Goal: Find specific page/section: Find specific page/section

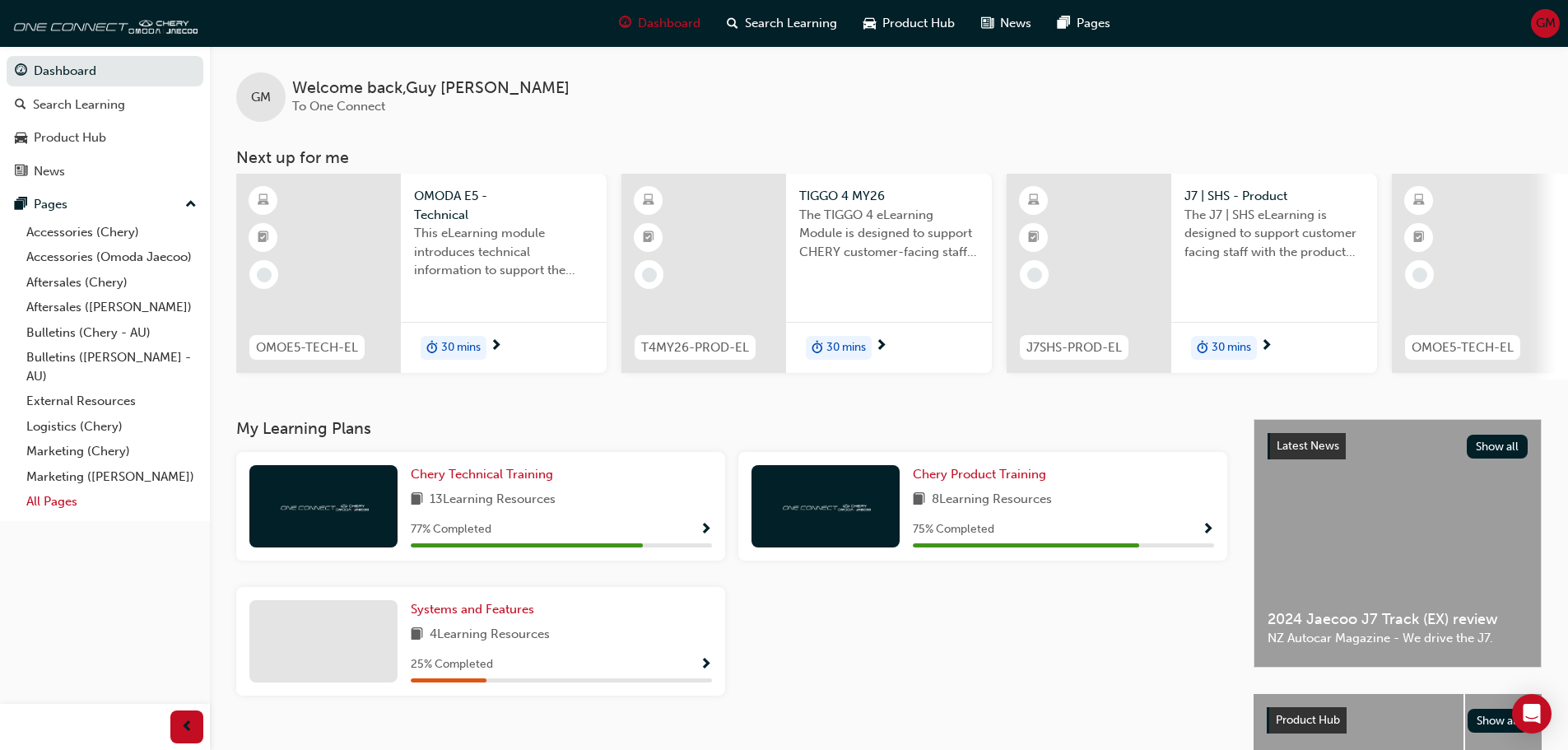
click at [47, 498] on link "All Pages" at bounding box center [111, 502] width 183 height 26
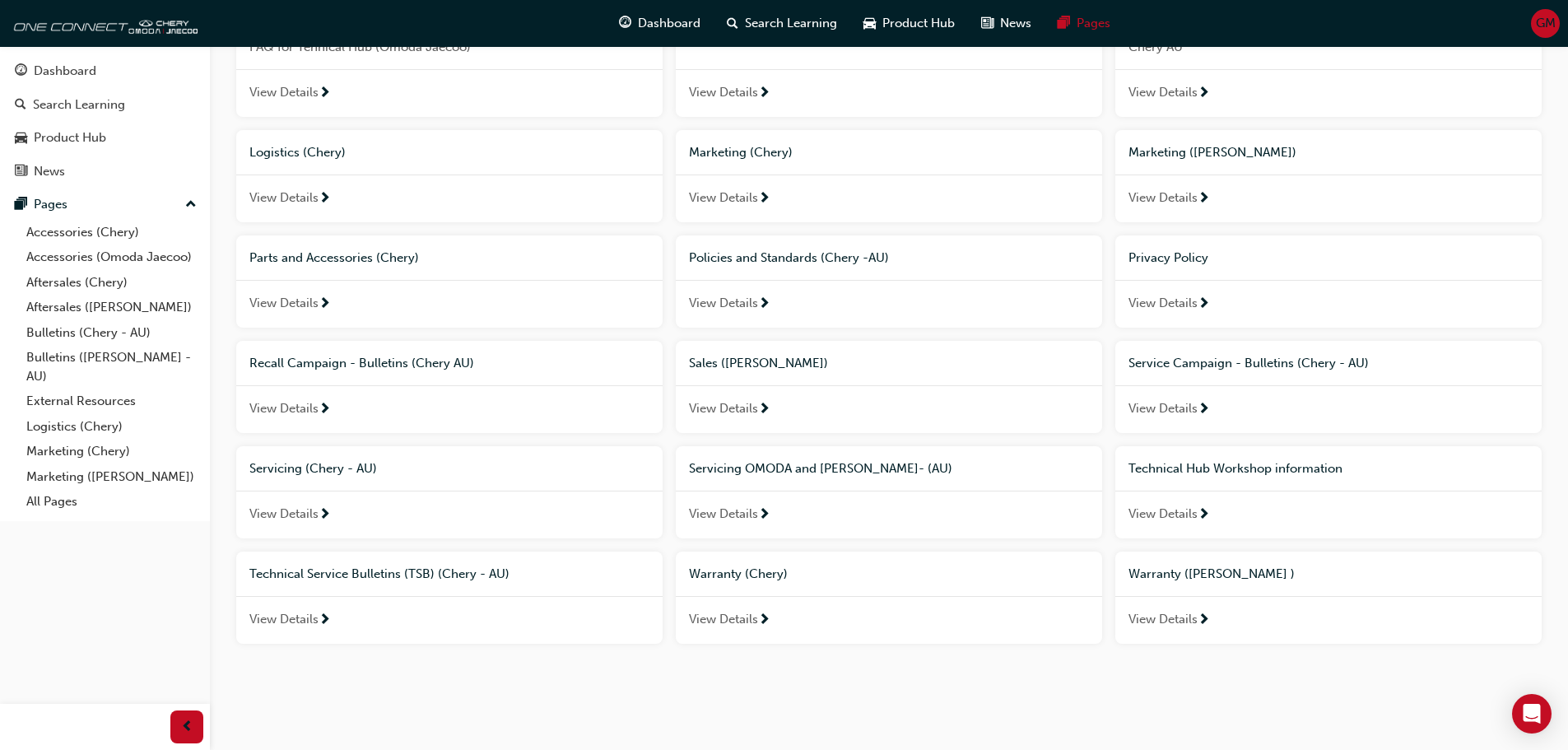
scroll to position [512, 0]
click at [729, 578] on span "Warranty (Chery)" at bounding box center [739, 573] width 99 height 15
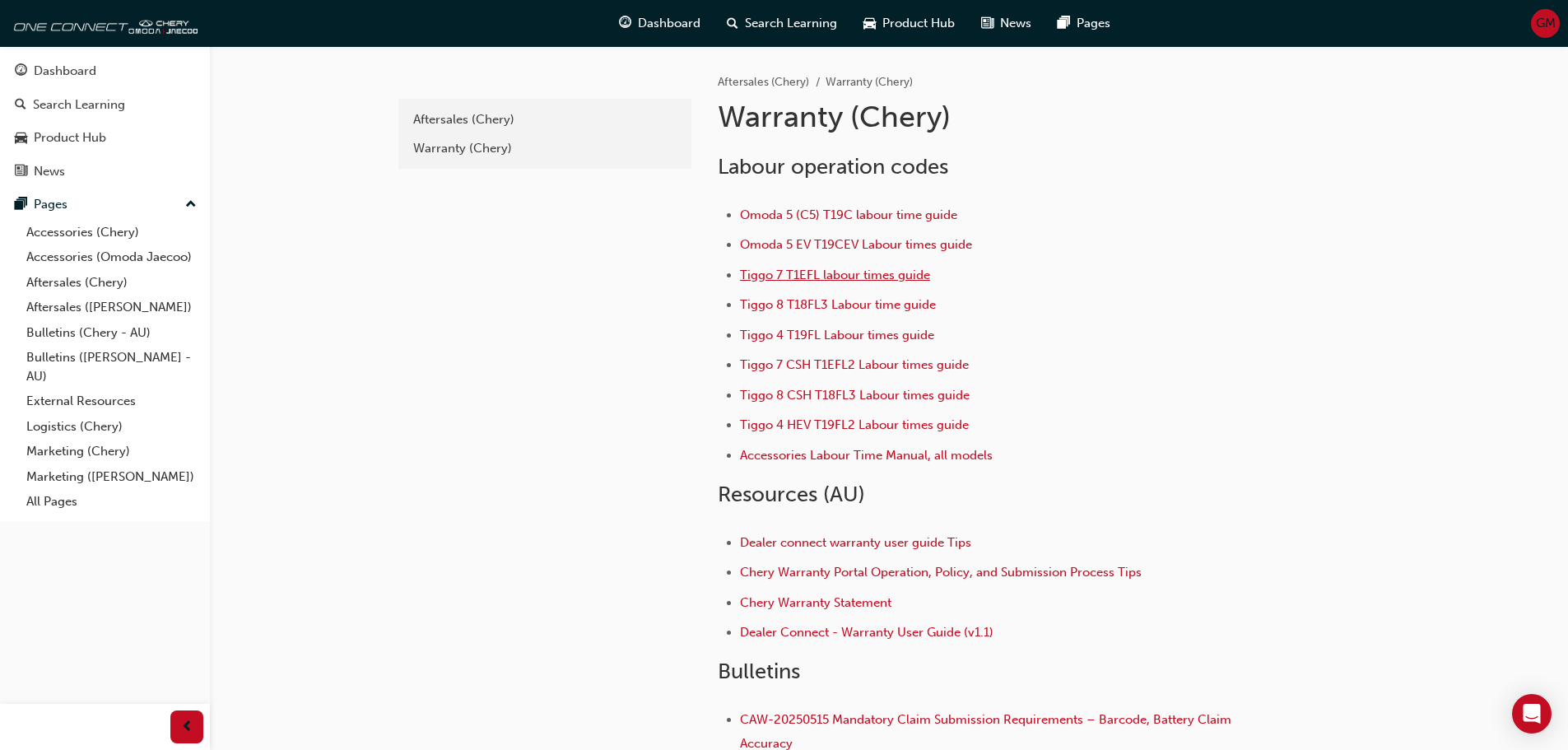
click at [854, 275] on span "Tiggo 7 T1EFL labour times guide" at bounding box center [835, 275] width 190 height 15
